Goal: Information Seeking & Learning: Check status

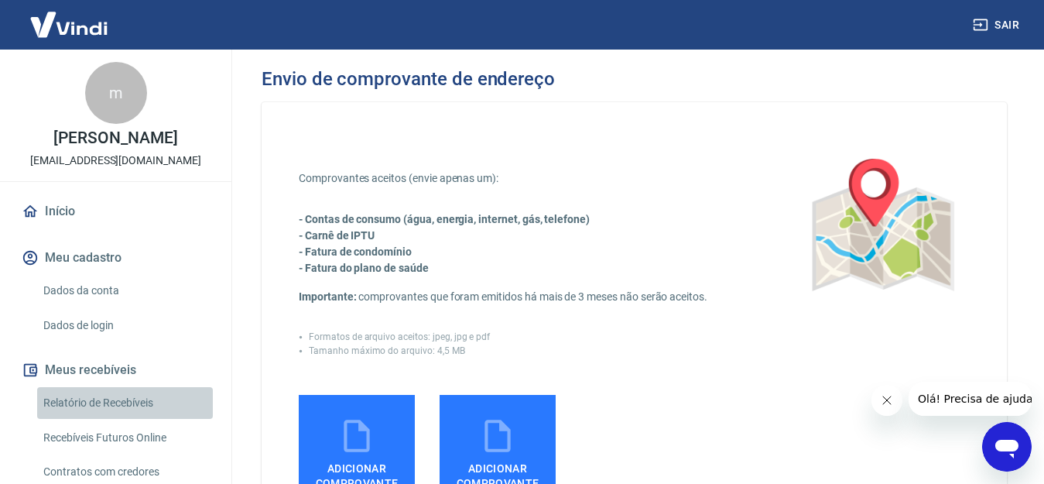
click at [147, 394] on link "Relatório de Recebíveis" at bounding box center [125, 403] width 176 height 32
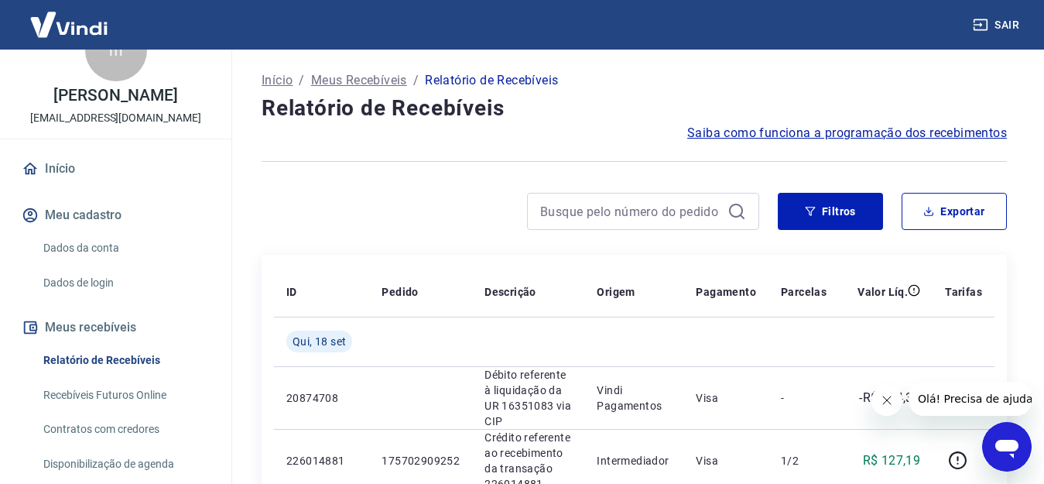
scroll to position [46, 0]
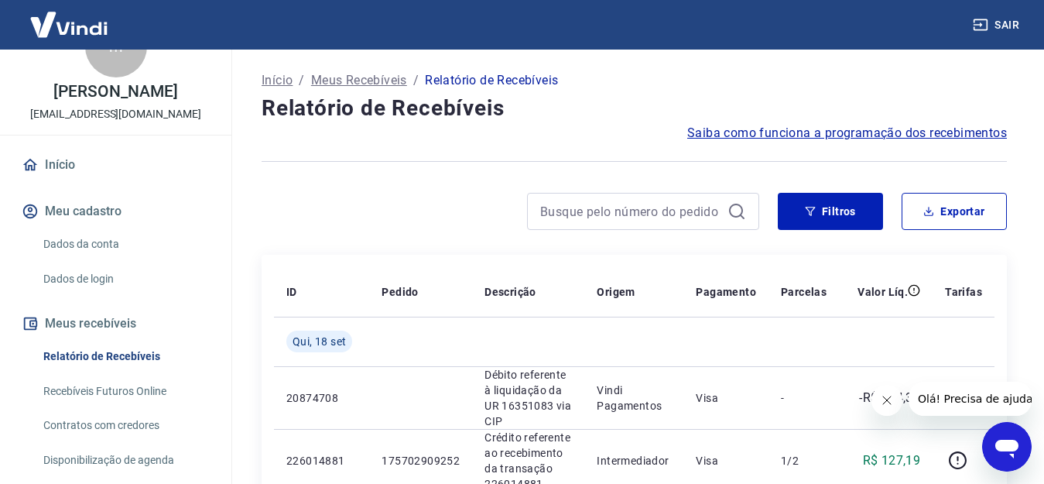
click at [156, 385] on link "Recebíveis Futuros Online" at bounding box center [125, 391] width 176 height 32
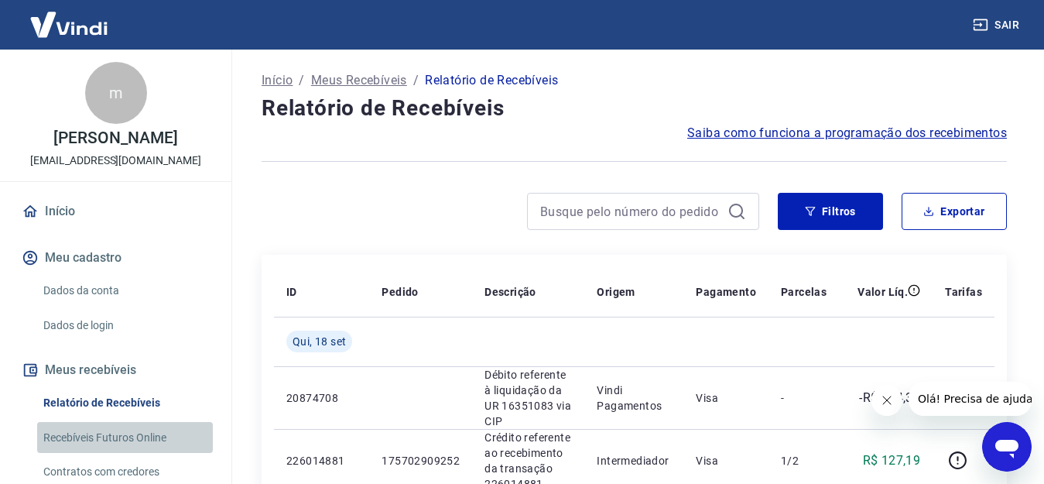
click at [145, 432] on link "Recebíveis Futuros Online" at bounding box center [125, 438] width 176 height 32
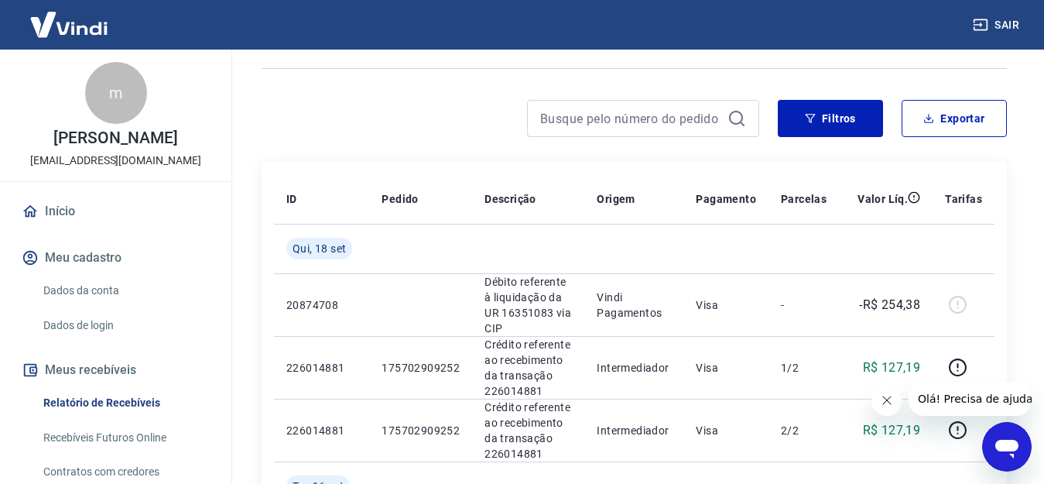
scroll to position [124, 0]
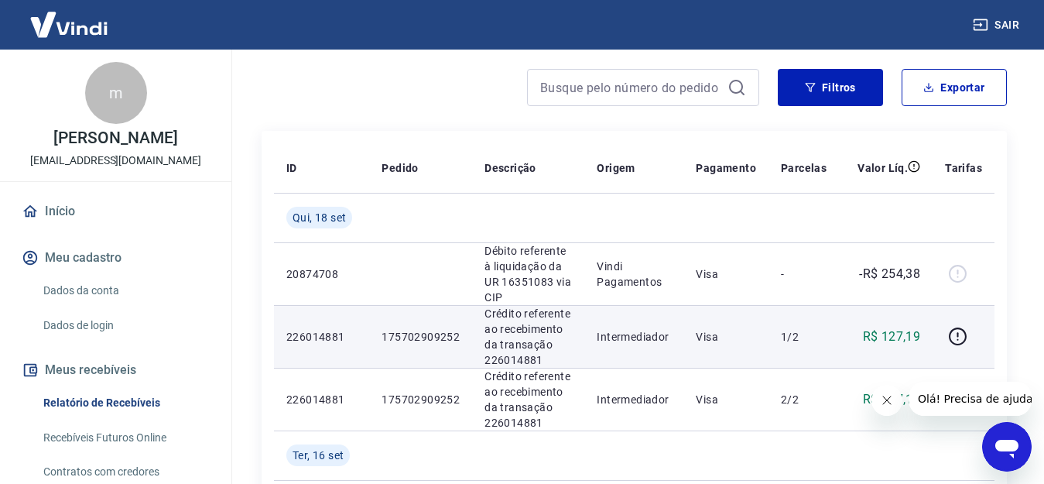
drag, startPoint x: 555, startPoint y: 226, endPoint x: 757, endPoint y: 317, distance: 221.8
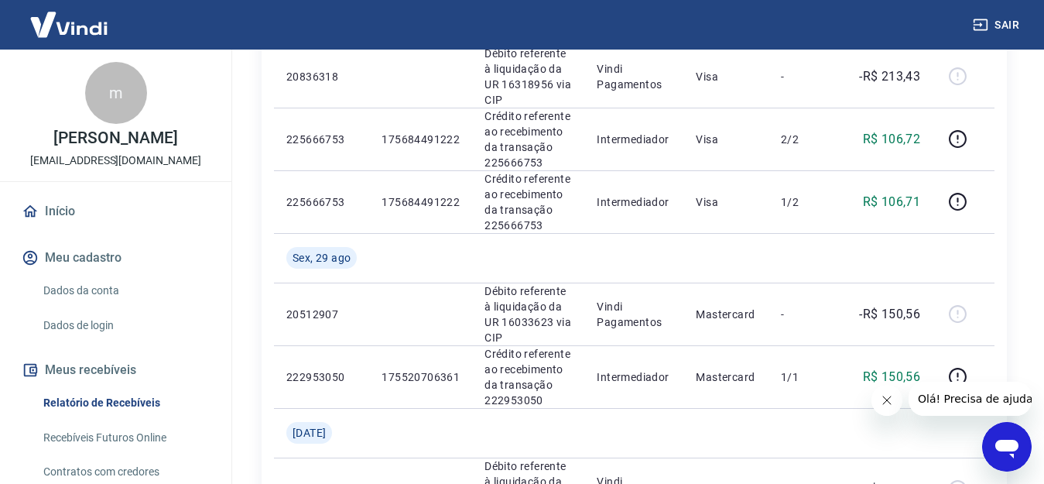
scroll to position [564, 0]
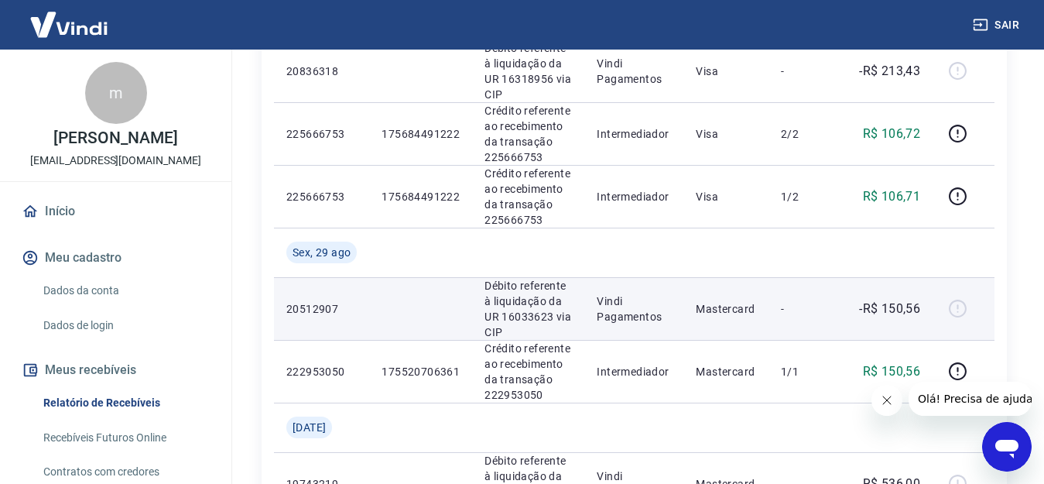
click at [682, 277] on td "Vindi Pagamentos" at bounding box center [634, 308] width 99 height 63
click at [852, 289] on td "-R$ 150,56" at bounding box center [886, 308] width 94 height 63
click at [955, 297] on div at bounding box center [963, 309] width 37 height 25
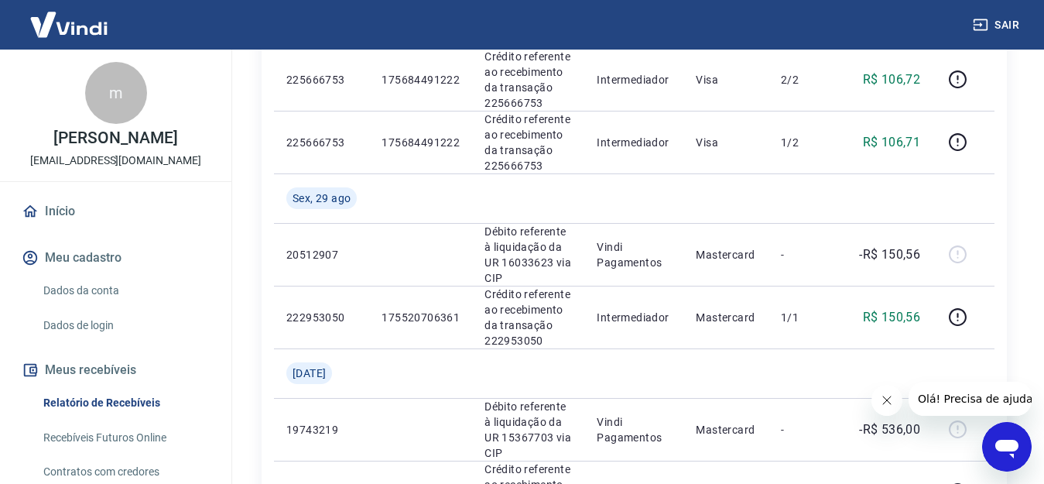
scroll to position [626, 0]
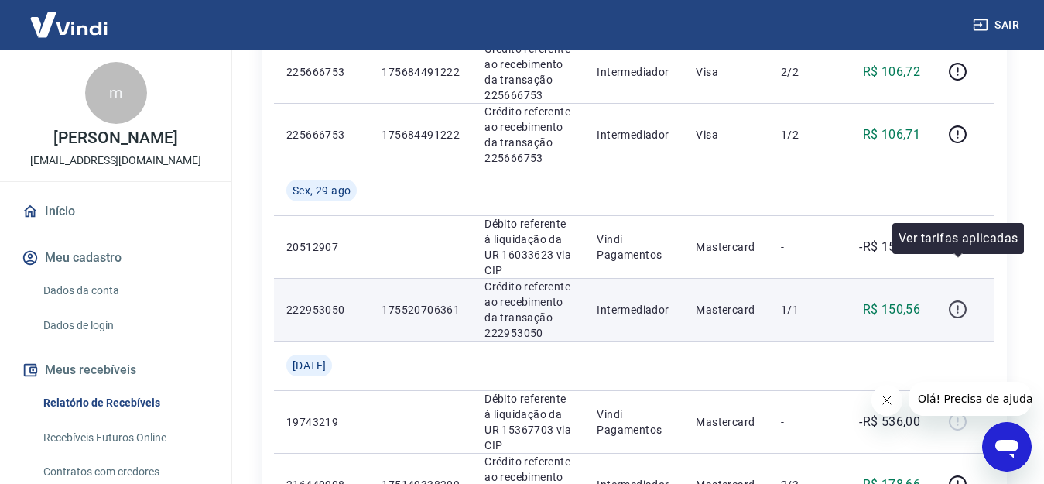
click at [959, 300] on icon "button" at bounding box center [957, 309] width 19 height 19
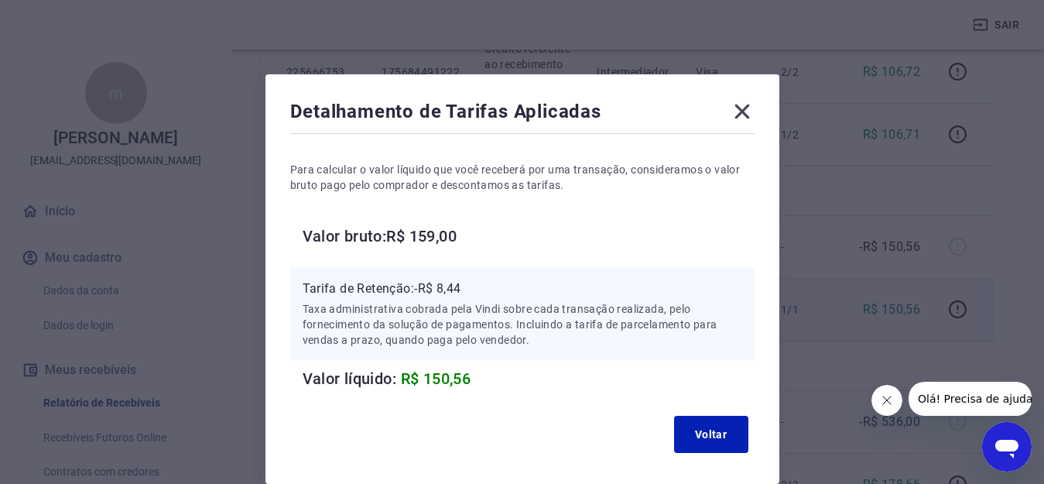
click at [743, 115] on icon at bounding box center [742, 111] width 25 height 25
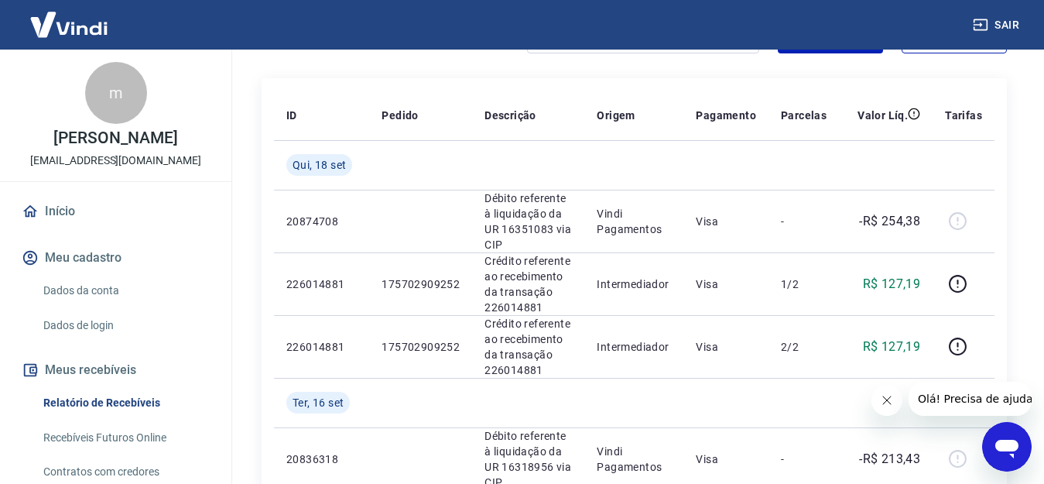
scroll to position [0, 0]
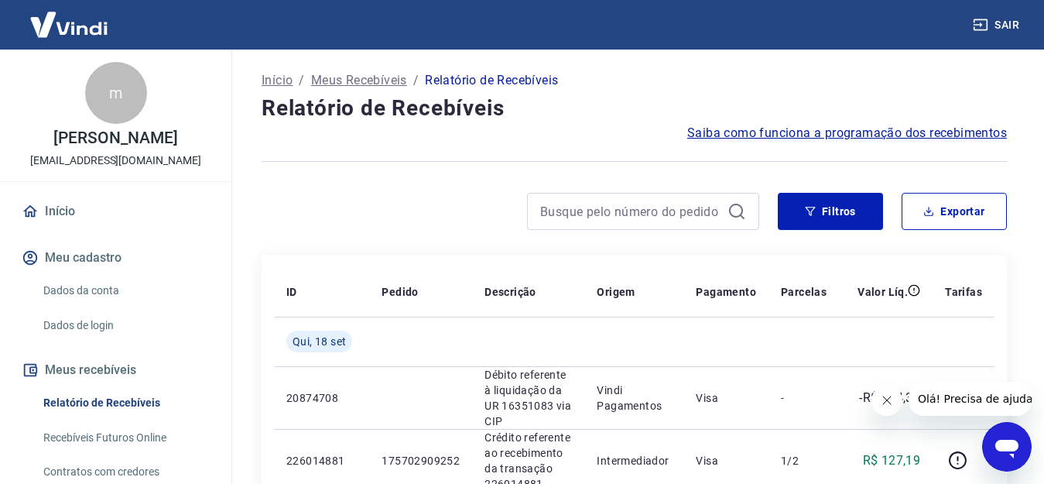
click at [919, 129] on span "Saiba como funciona a programação dos recebimentos" at bounding box center [847, 133] width 320 height 19
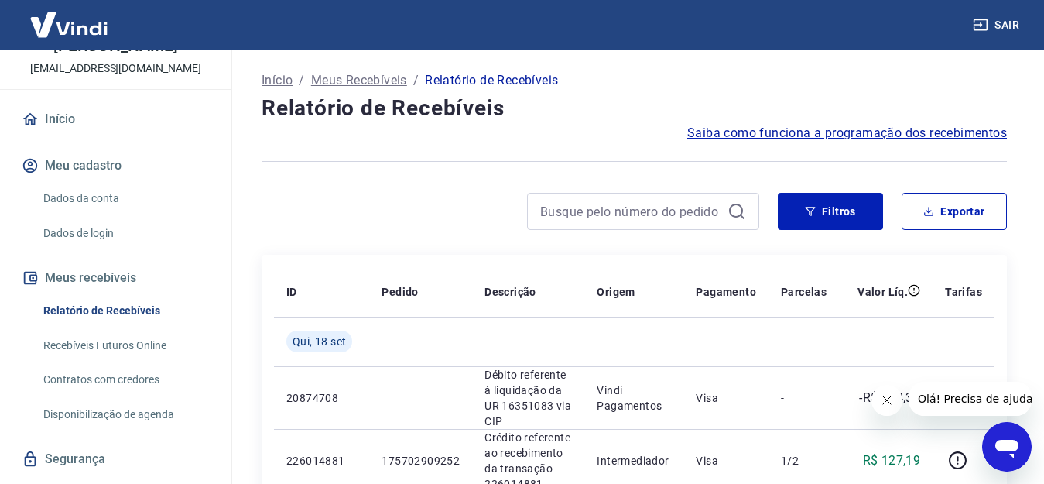
scroll to position [131, 0]
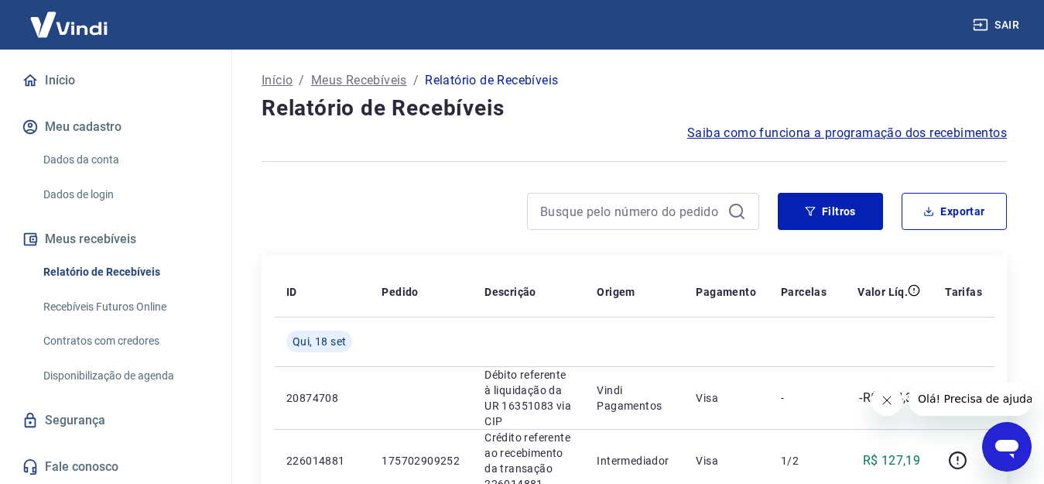
click at [388, 79] on p "Meus Recebíveis" at bounding box center [359, 80] width 96 height 19
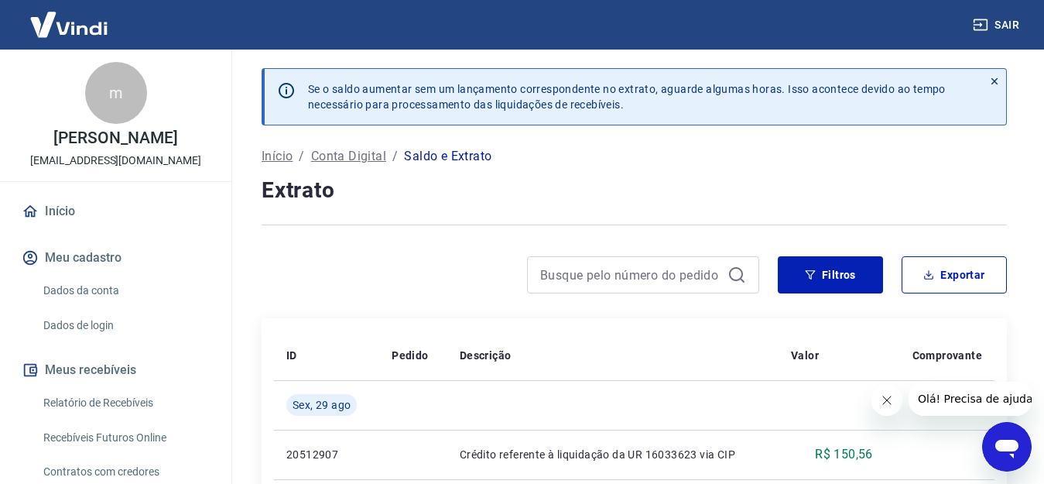
click at [993, 77] on icon at bounding box center [994, 81] width 11 height 11
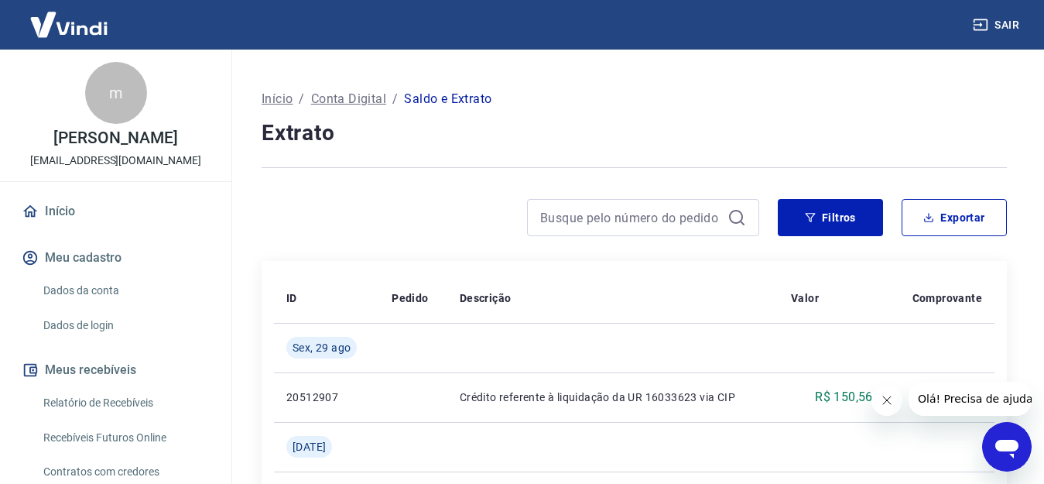
click at [253, 10] on div "Sair" at bounding box center [522, 25] width 1044 height 50
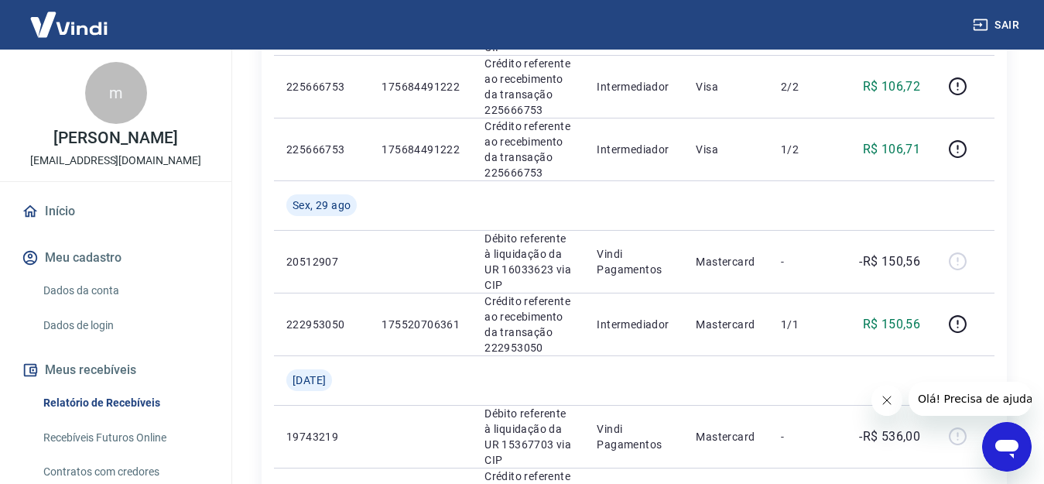
scroll to position [619, 0]
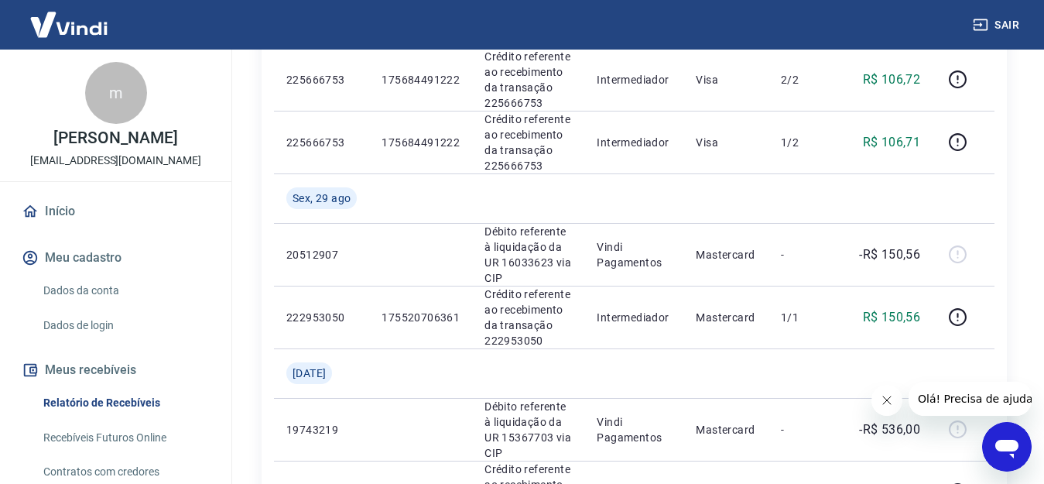
drag, startPoint x: 1013, startPoint y: 240, endPoint x: 1051, endPoint y: 231, distance: 38.1
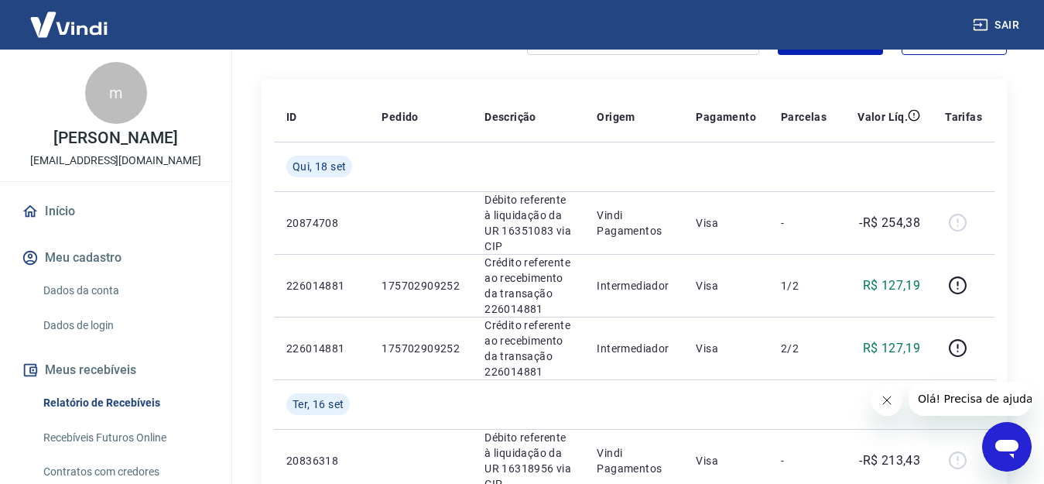
scroll to position [0, 0]
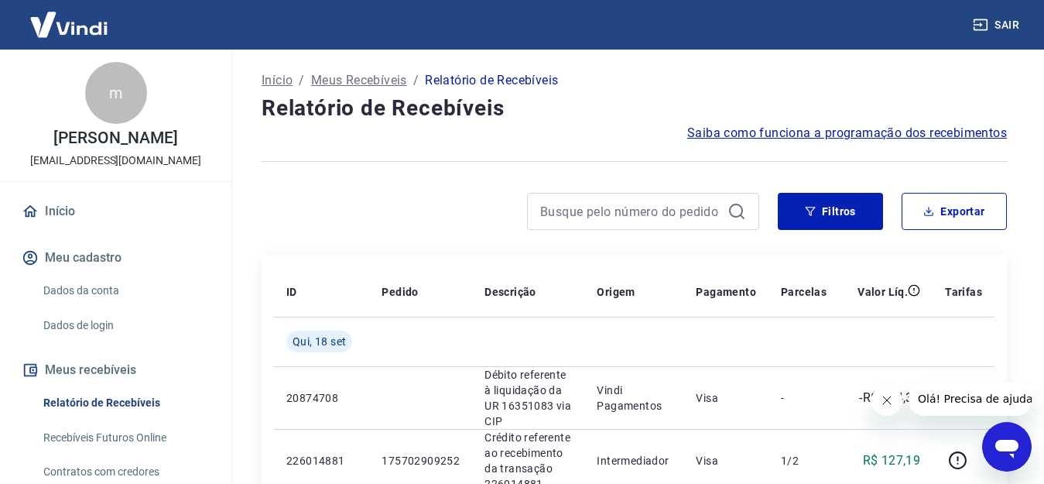
click at [74, 217] on link "Início" at bounding box center [116, 211] width 194 height 34
